Goal: Information Seeking & Learning: Learn about a topic

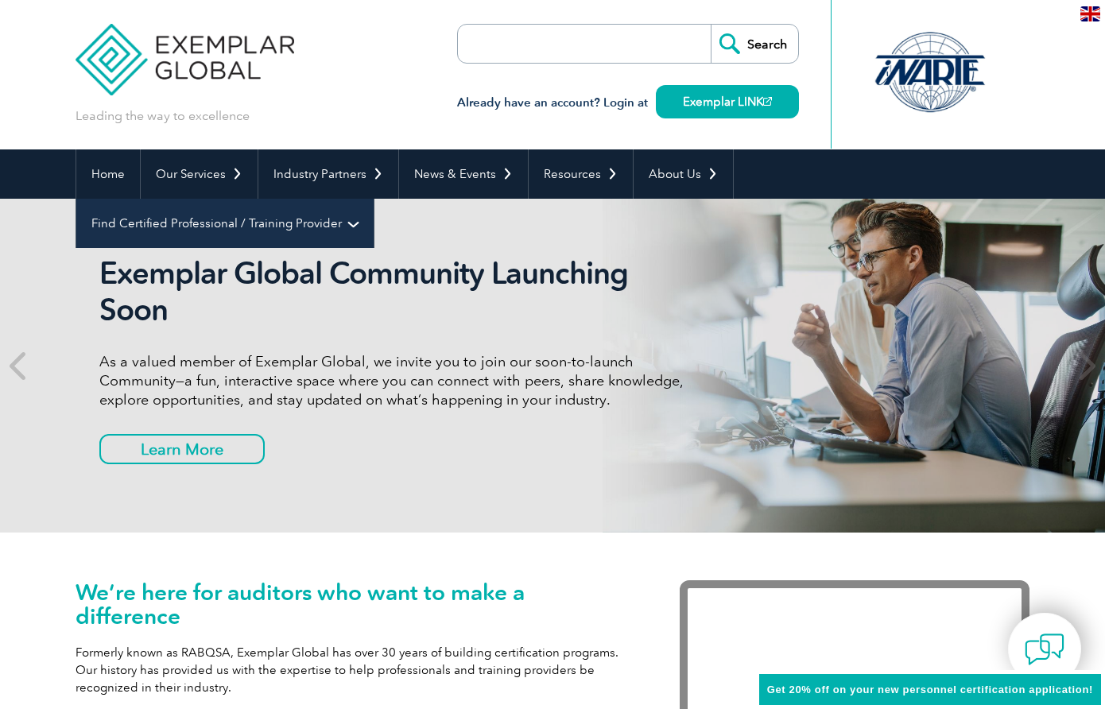
click at [374, 199] on link "Find Certified Professional / Training Provider" at bounding box center [224, 223] width 297 height 49
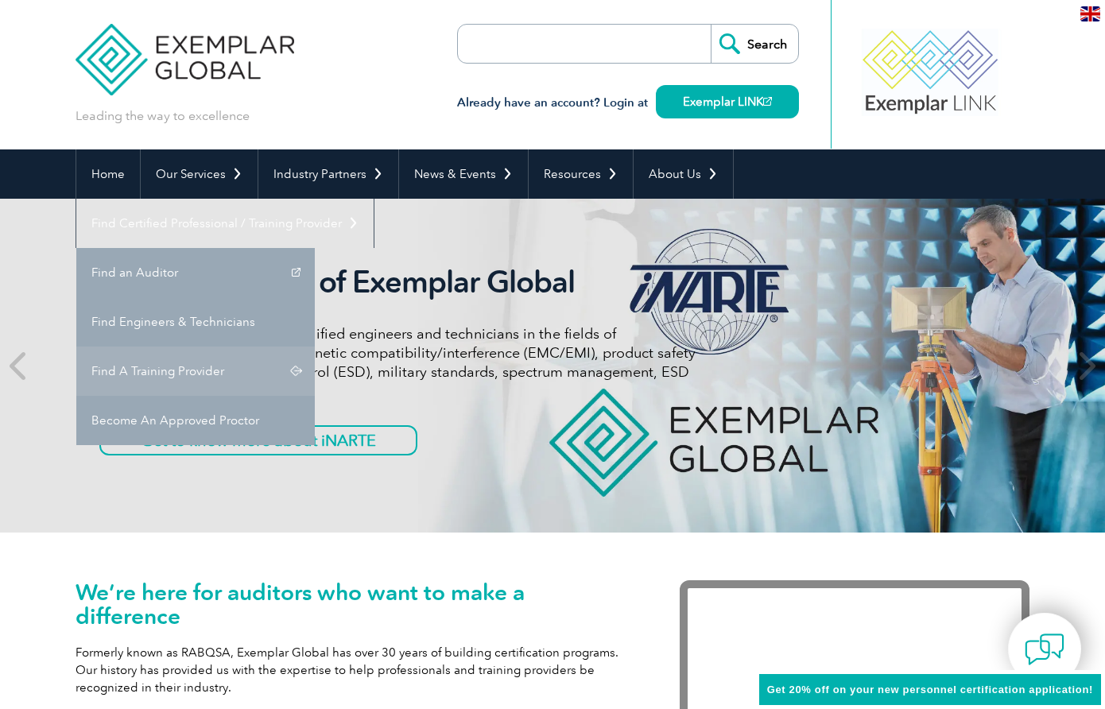
click at [315, 346] on link "Find A Training Provider" at bounding box center [195, 370] width 238 height 49
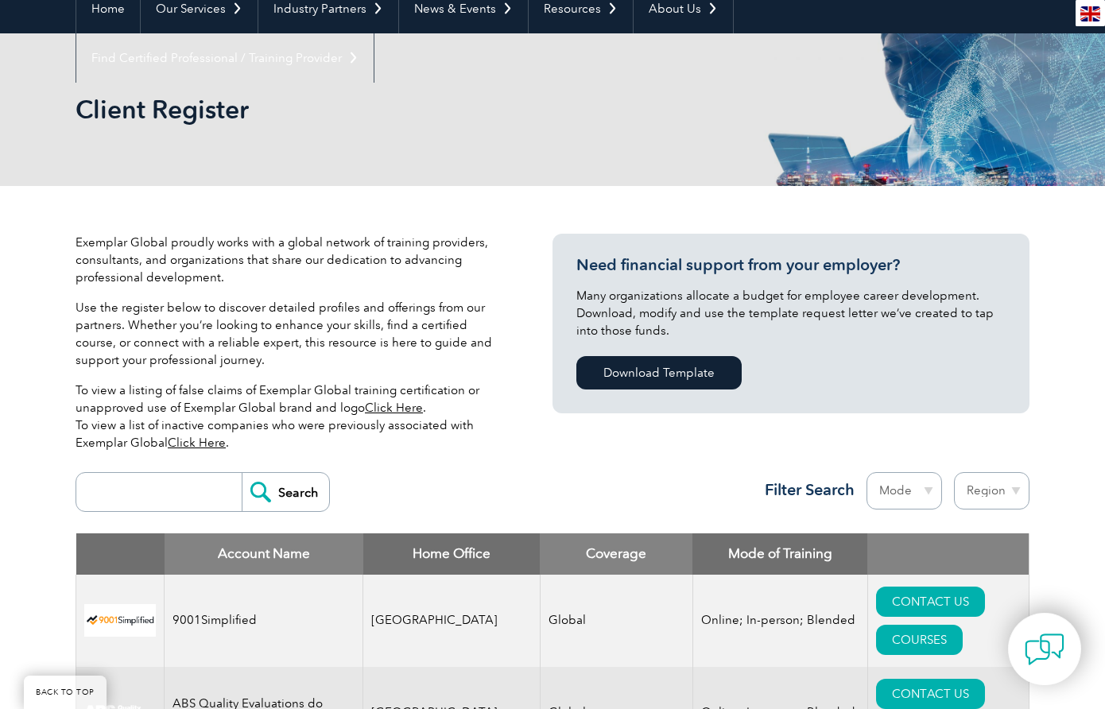
scroll to position [176, 0]
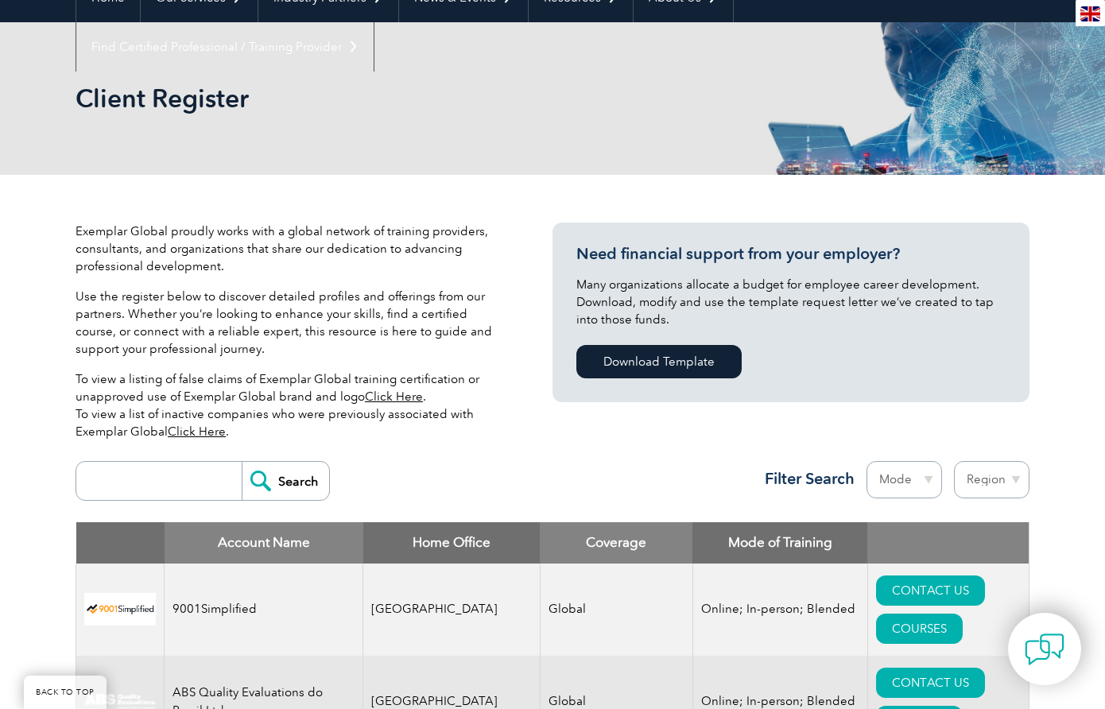
click at [129, 486] on input "search" at bounding box center [162, 481] width 157 height 38
type input "QMS"
click at [286, 481] on input "Search" at bounding box center [285, 481] width 87 height 38
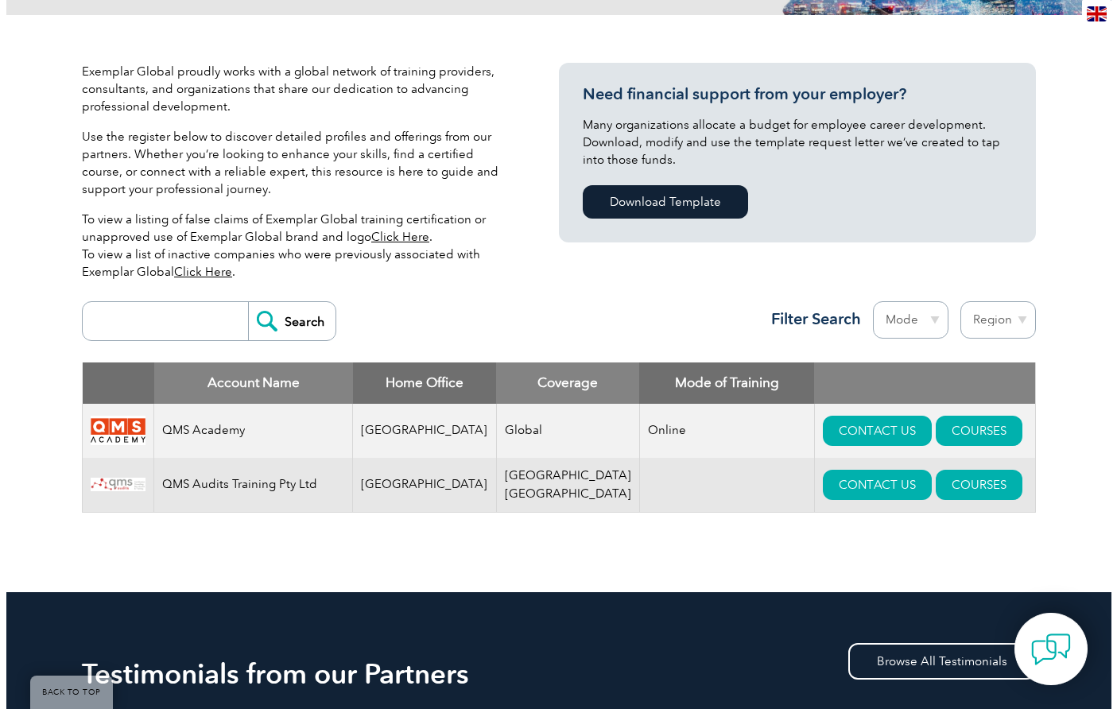
scroll to position [358, 0]
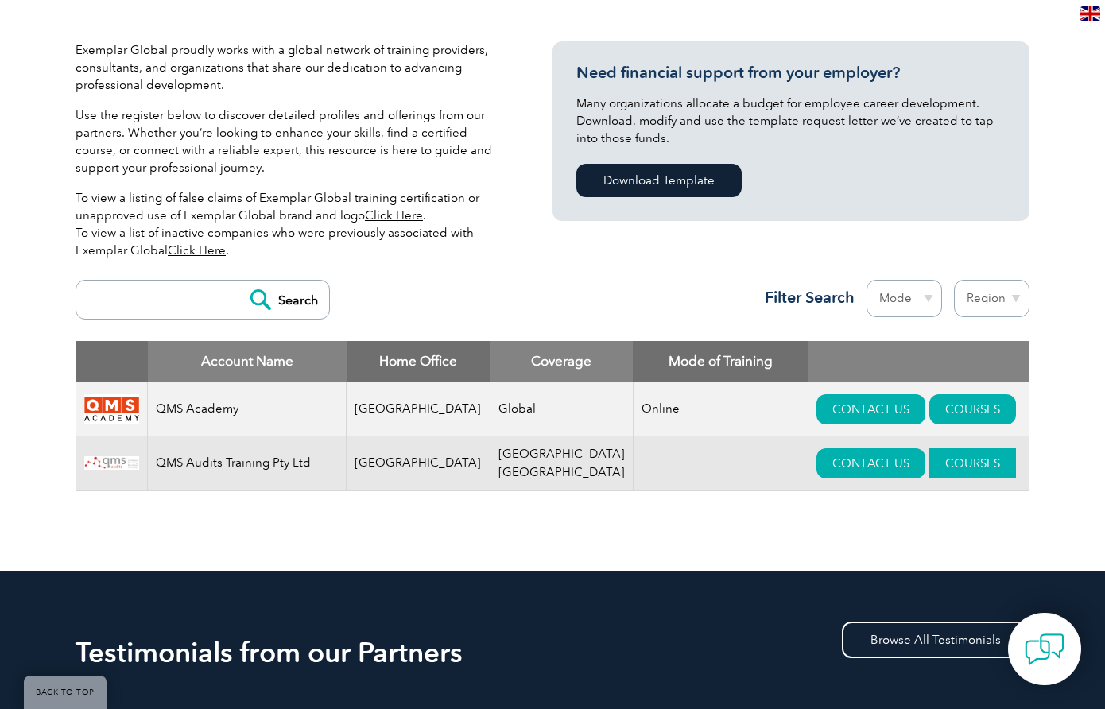
click at [946, 457] on link "COURSES" at bounding box center [972, 463] width 87 height 30
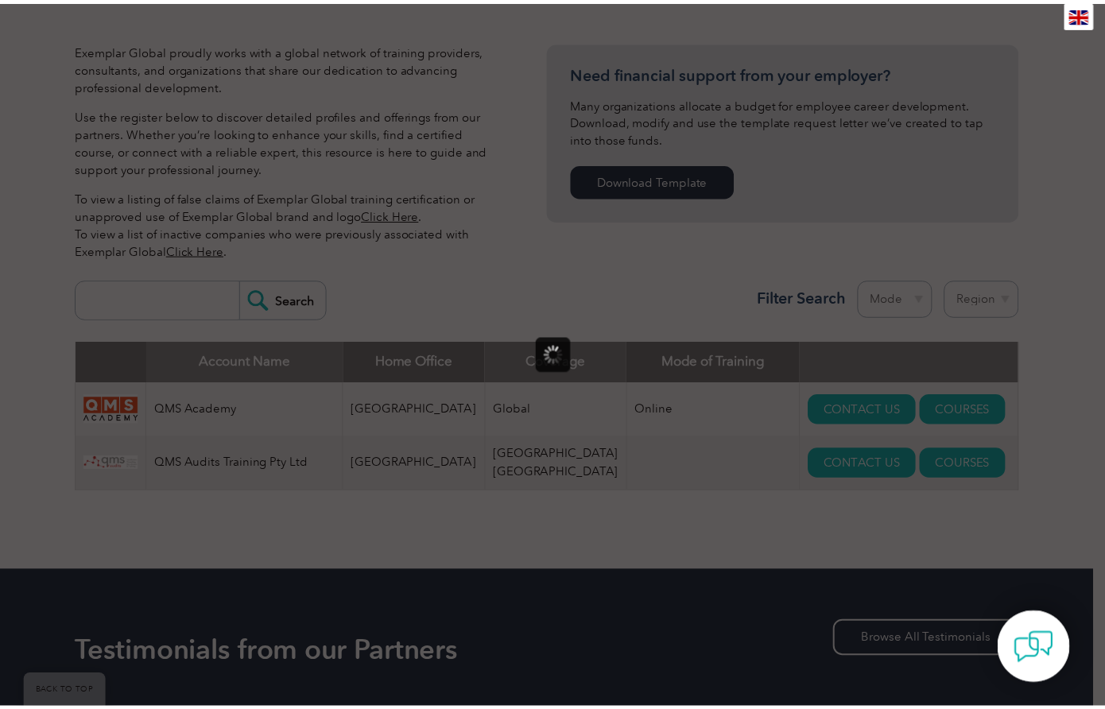
scroll to position [0, 0]
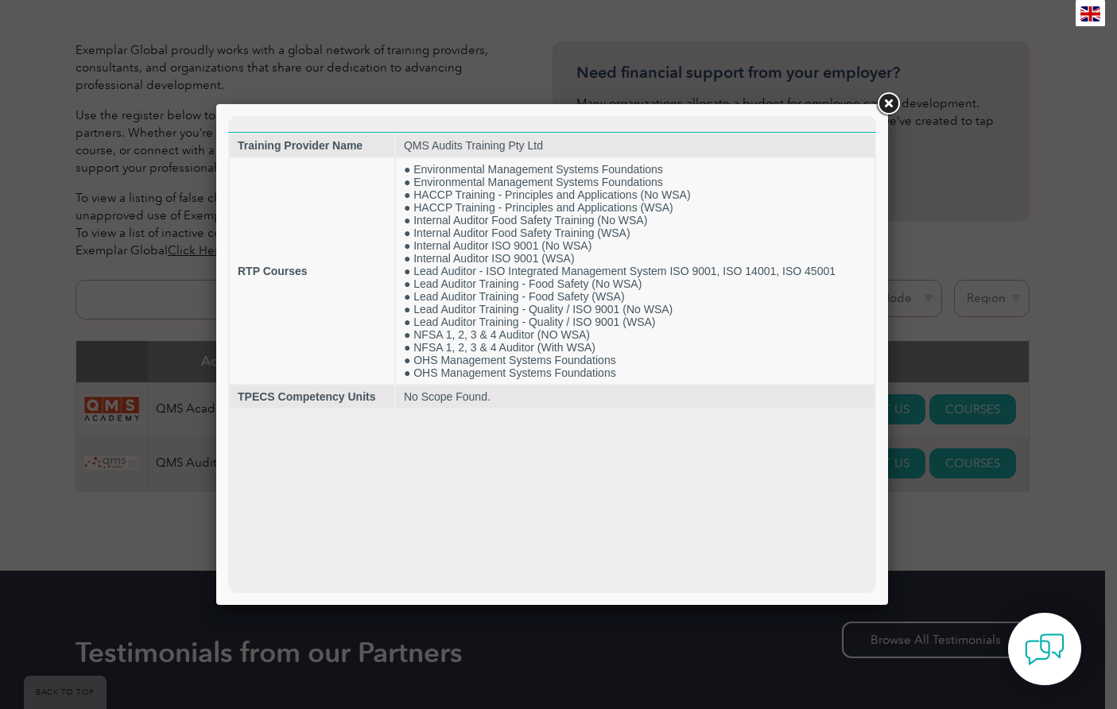
click at [887, 98] on link at bounding box center [887, 104] width 29 height 29
